Goal: Find contact information: Find contact information

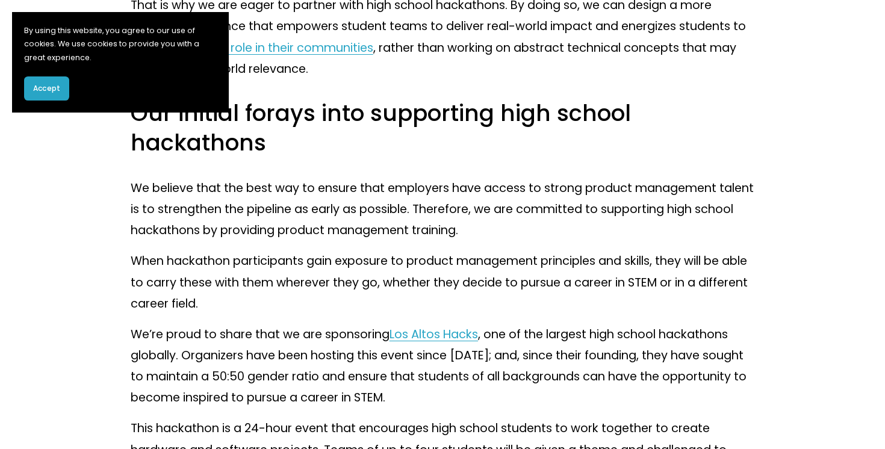
scroll to position [2523, 0]
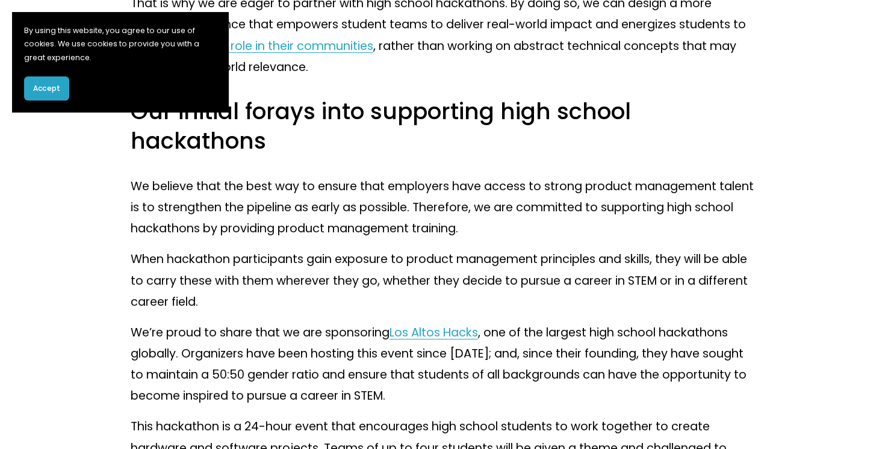
click at [193, 238] on p "We believe that the best way to ensure that employers have access to strong pro…" at bounding box center [443, 207] width 624 height 63
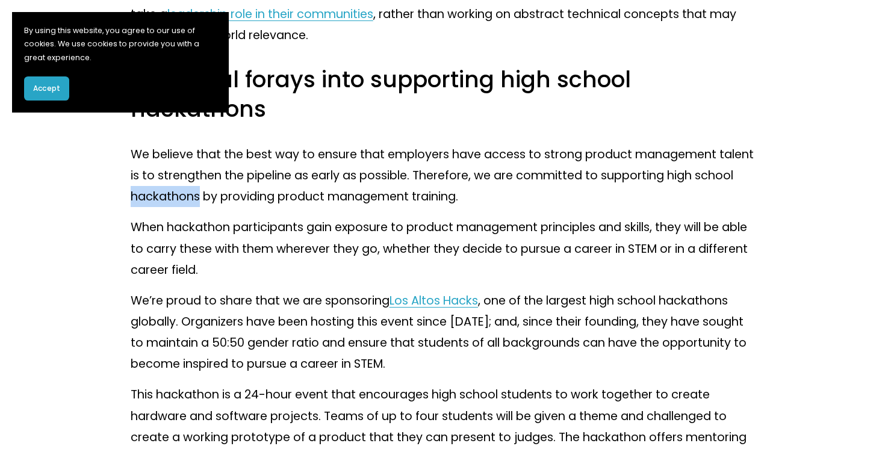
scroll to position [2557, 0]
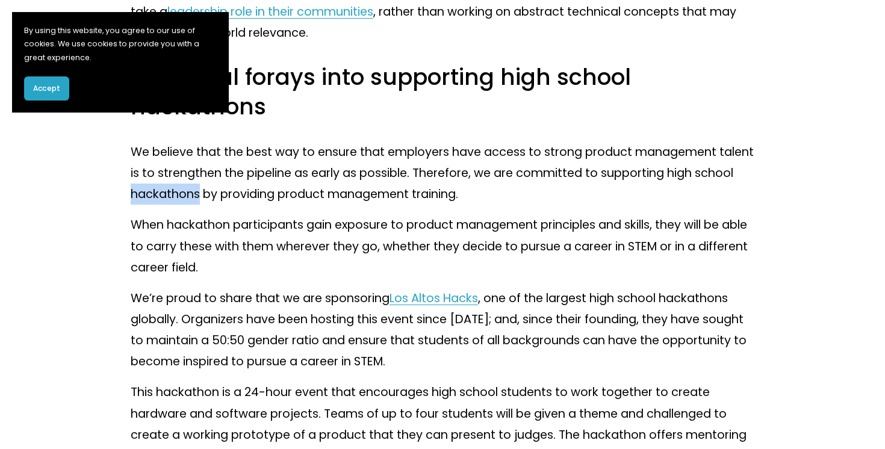
click at [187, 291] on p "We’re proud to share that we are sponsoring Los Altos Hacks , one of the larges…" at bounding box center [443, 330] width 624 height 85
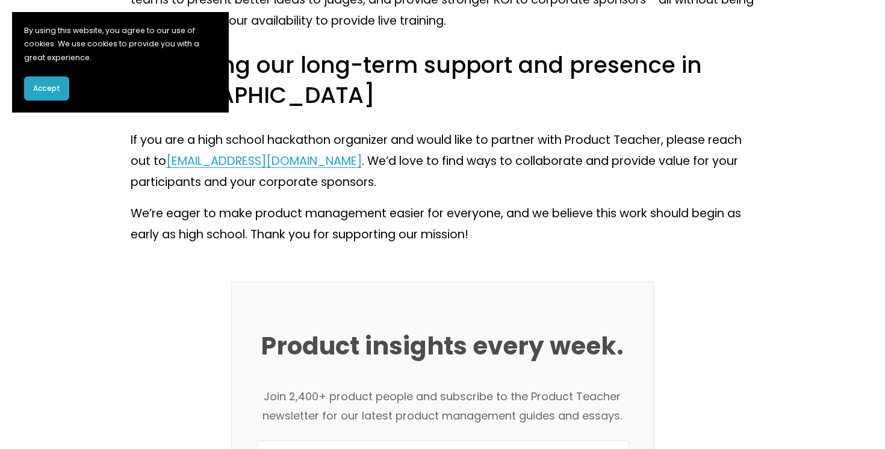
scroll to position [3439, 0]
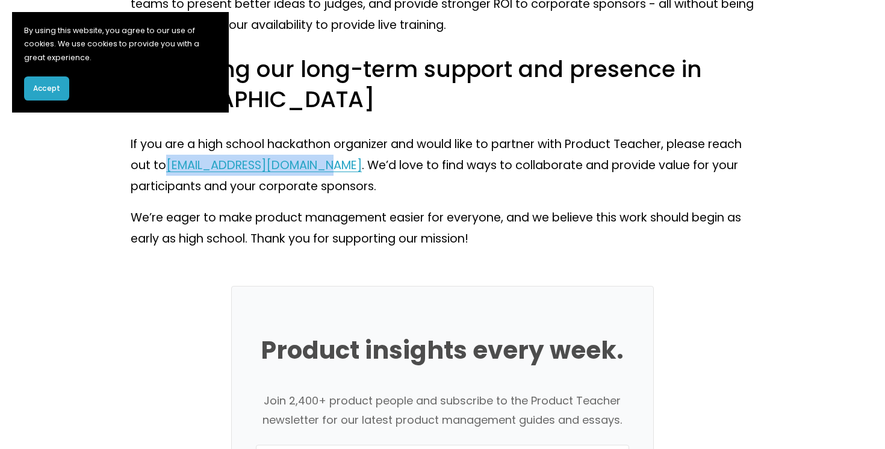
drag, startPoint x: 166, startPoint y: 163, endPoint x: 334, endPoint y: 164, distance: 167.4
click at [338, 166] on p "If you are a high school hackathon organizer and would like to partner with Pro…" at bounding box center [443, 165] width 624 height 63
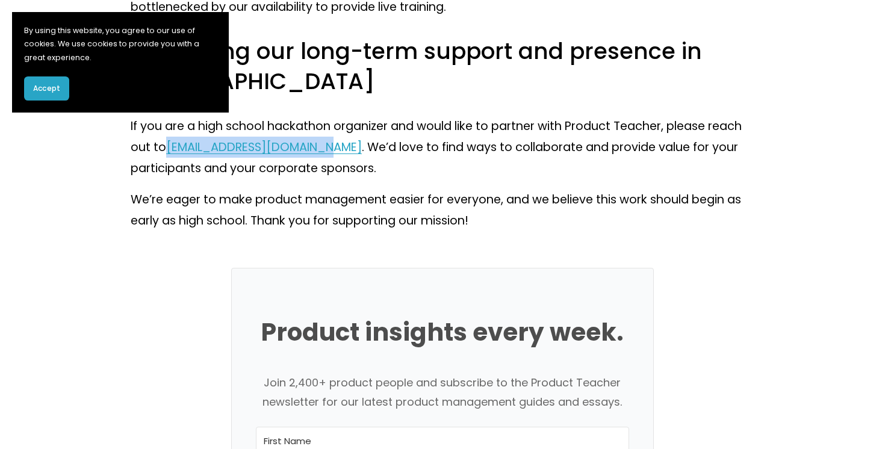
scroll to position [3459, 0]
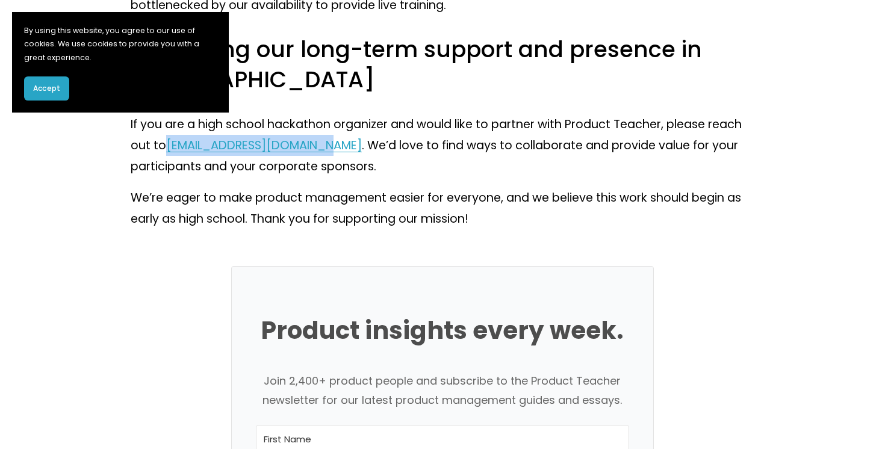
copy span "[EMAIL_ADDRESS][DOMAIN_NAME]"
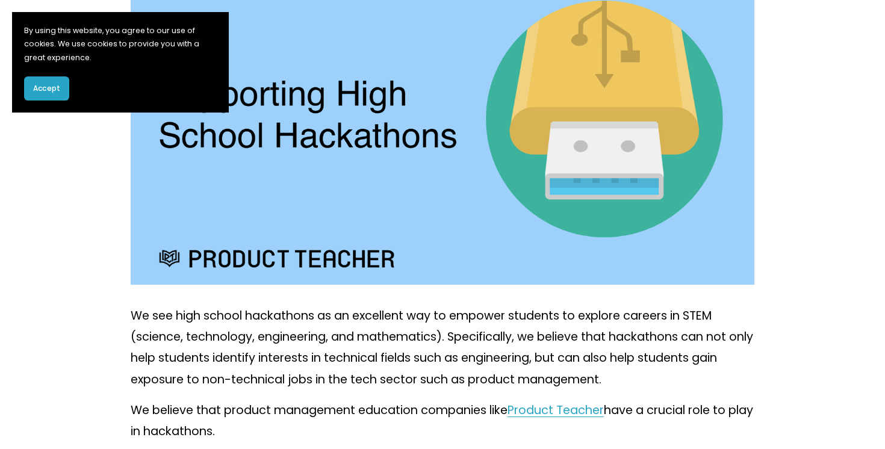
scroll to position [0, 0]
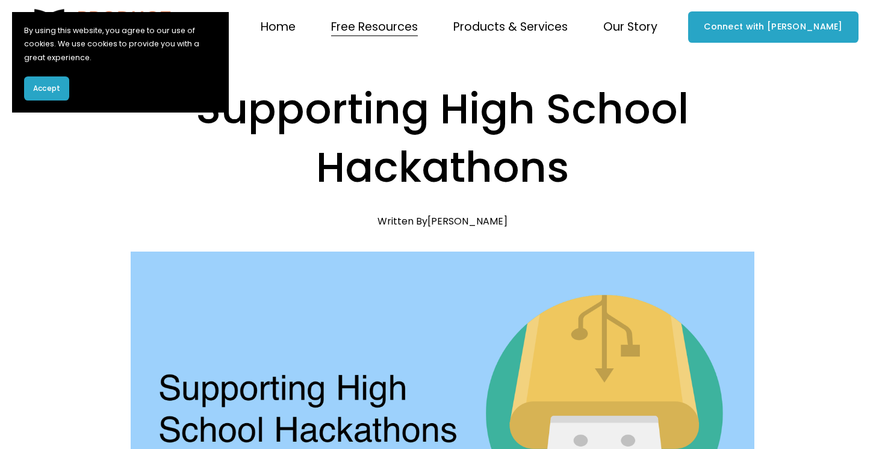
click at [65, 90] on button "Accept" at bounding box center [46, 88] width 45 height 24
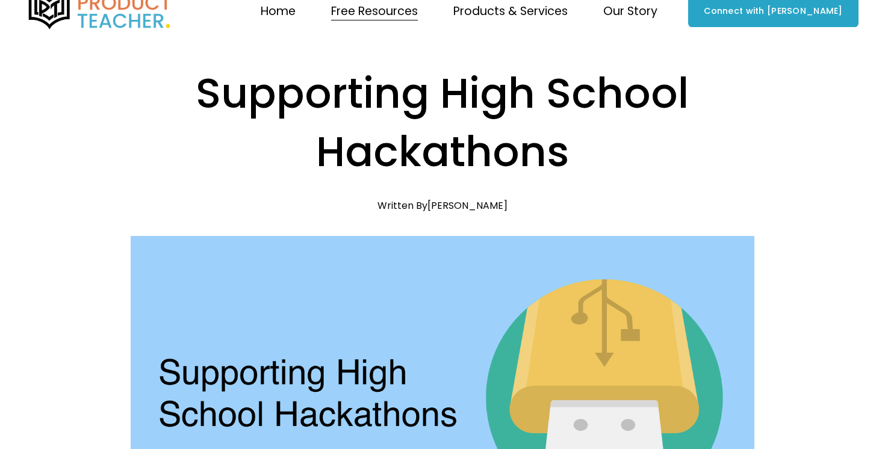
scroll to position [16, 0]
